Goal: Navigation & Orientation: Understand site structure

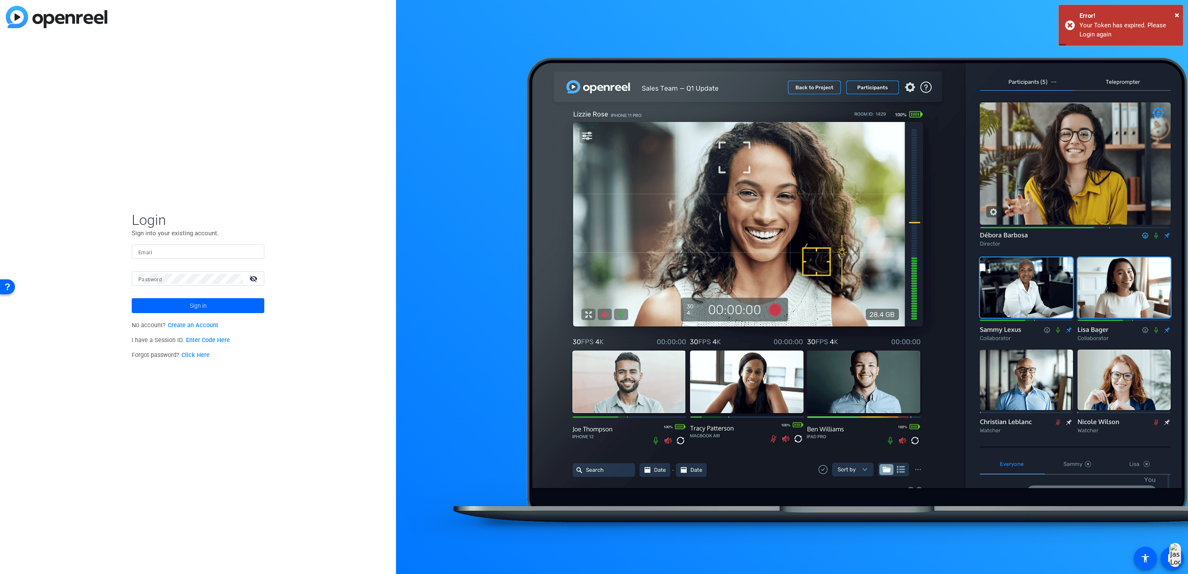
click at [258, 253] on div "Email" at bounding box center [198, 251] width 133 height 14
type input "[EMAIL_ADDRESS][DOMAIN_NAME]"
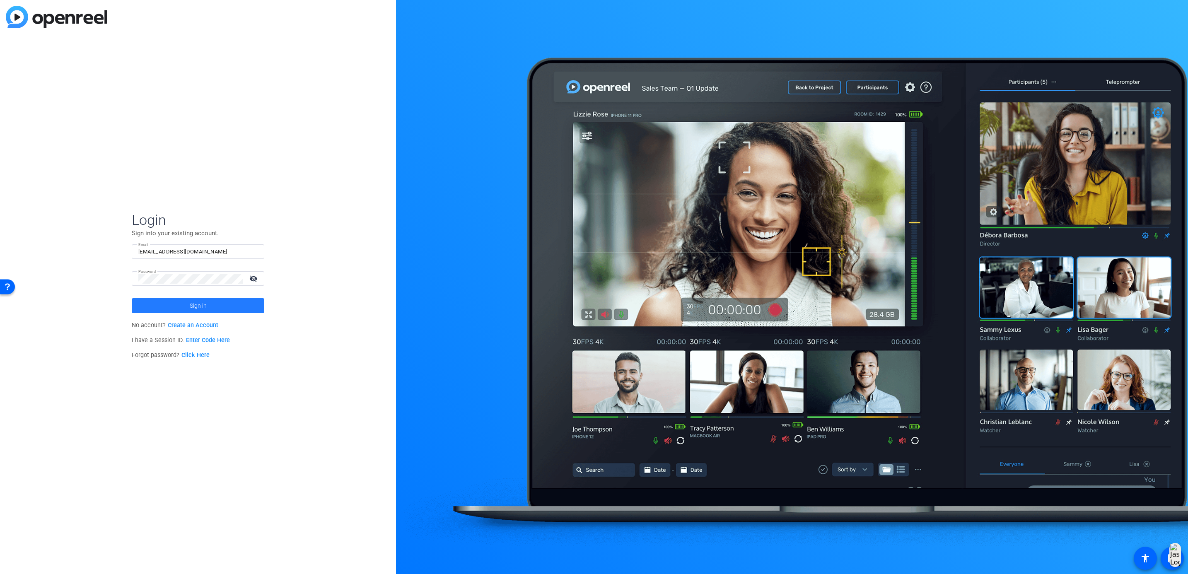
click at [223, 302] on span at bounding box center [198, 306] width 133 height 20
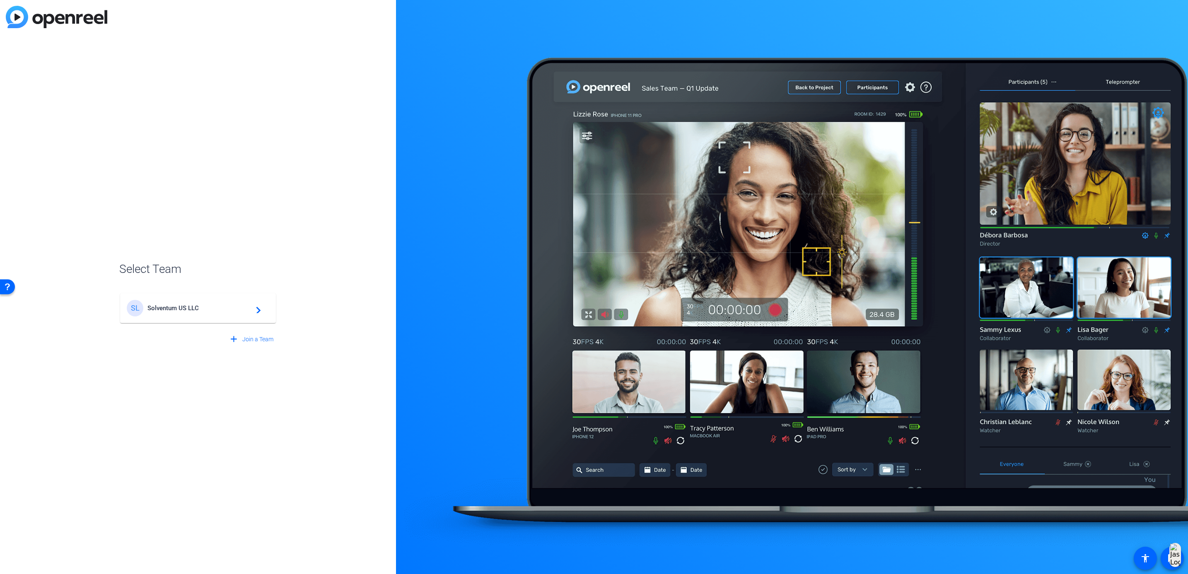
click at [218, 303] on div "SL Solventum US LLC navigate_next" at bounding box center [198, 308] width 142 height 17
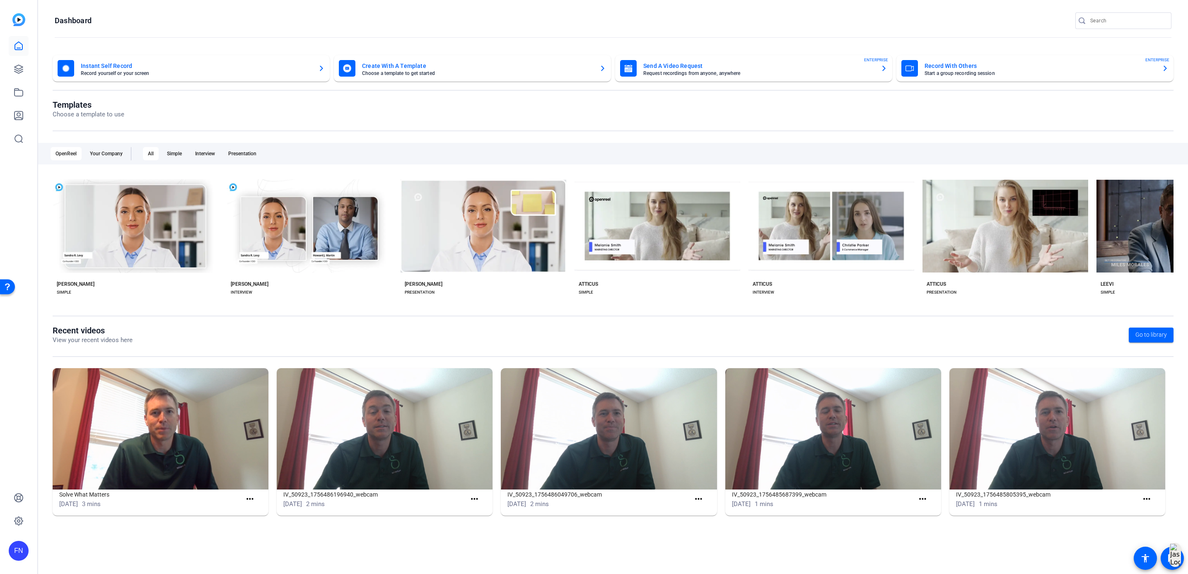
click at [12, 283] on div "Open Resource Center" at bounding box center [7, 286] width 15 height 15
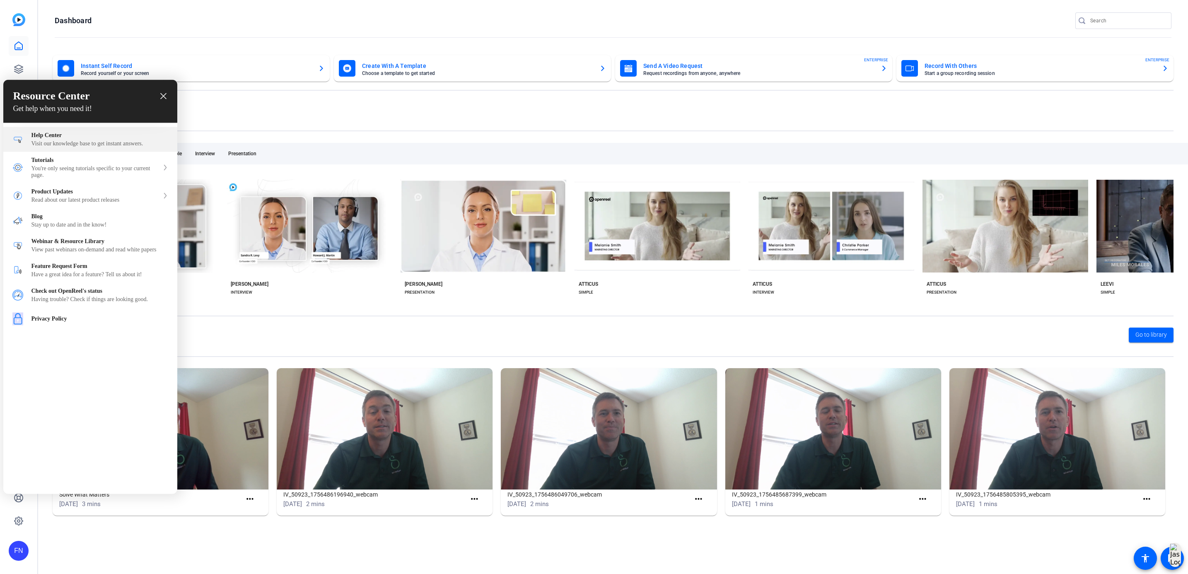
click at [56, 145] on div "Visit our knowledge base to get instant answers." at bounding box center [99, 143] width 137 height 7
click at [148, 145] on div "Visit our knowledge base to get instant answers." at bounding box center [99, 143] width 137 height 7
click at [116, 303] on div "Having trouble? Check if things are looking good." at bounding box center [99, 299] width 137 height 7
click at [164, 97] on icon "close resource center" at bounding box center [163, 96] width 6 height 6
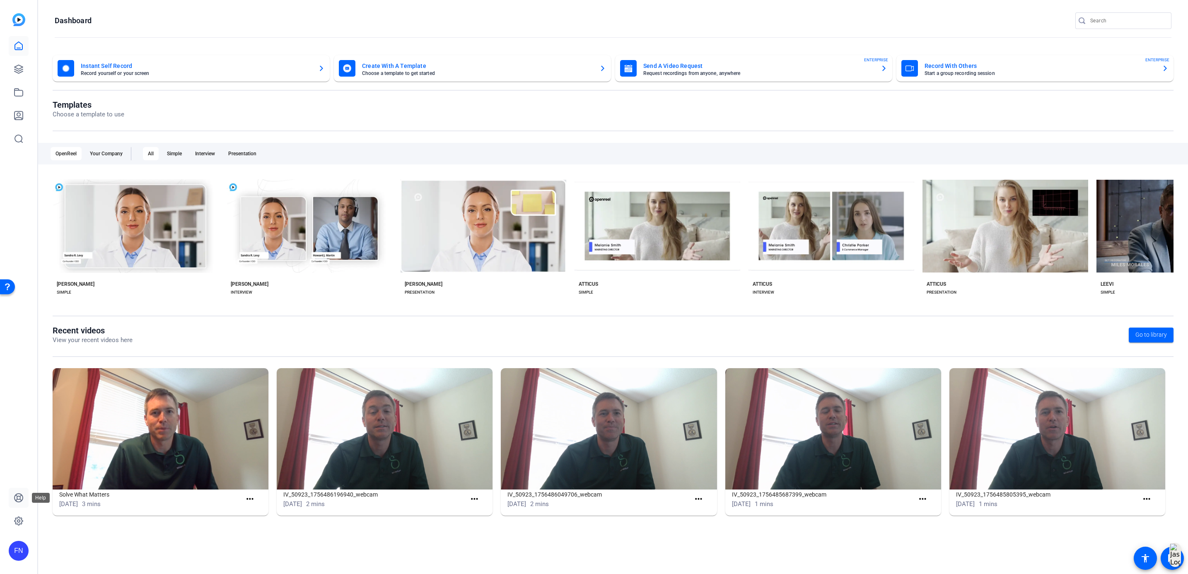
click at [18, 497] on icon at bounding box center [19, 498] width 10 height 10
click at [1144, 557] on mat-icon "accessibility" at bounding box center [1145, 558] width 10 height 10
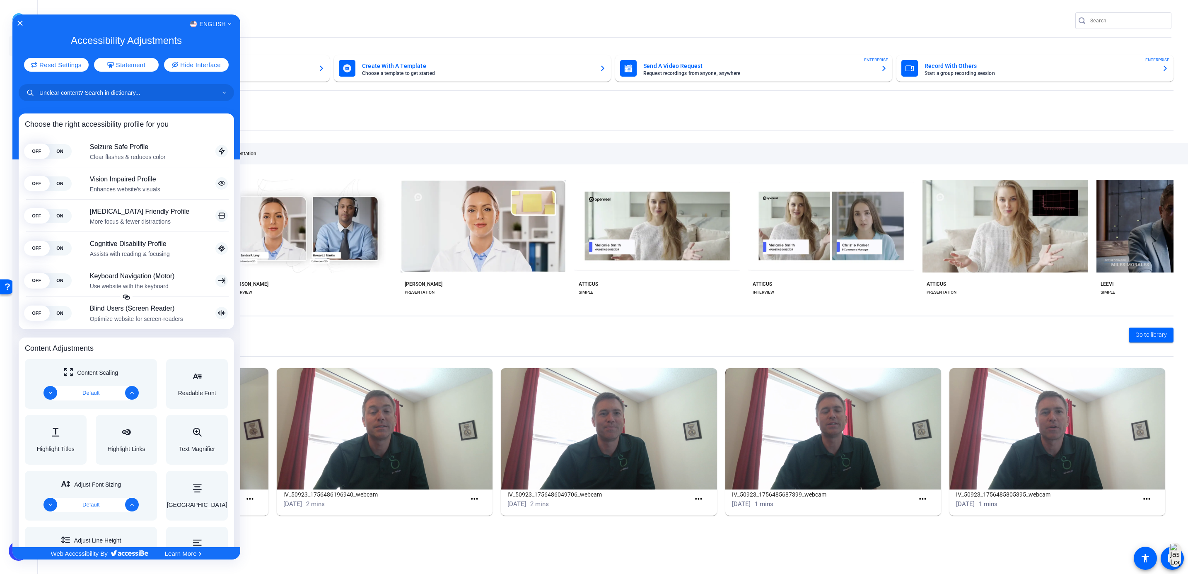
click at [1169, 549] on div at bounding box center [594, 287] width 1188 height 574
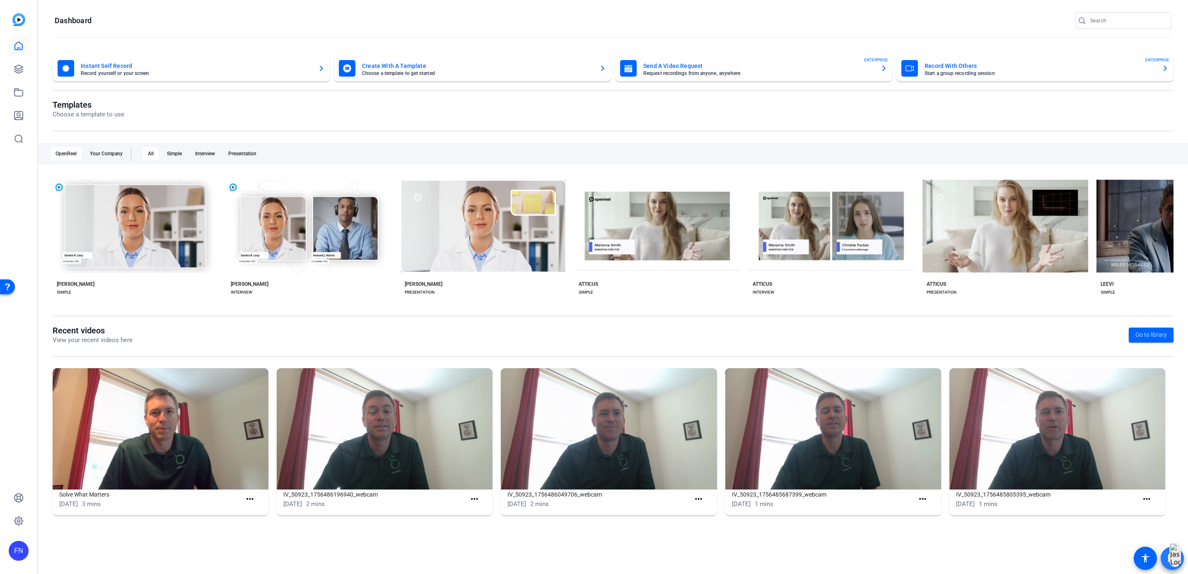
click at [1169, 550] on span at bounding box center [1172, 558] width 20 height 20
click at [1177, 559] on html "Accessibility Screen-Reader Guide, Feedback, and Issue Reporting | New window F…" at bounding box center [594, 287] width 1188 height 574
click at [29, 24] on div "FN" at bounding box center [18, 287] width 37 height 574
click at [21, 22] on img at bounding box center [18, 19] width 13 height 13
